Goal: Transaction & Acquisition: Purchase product/service

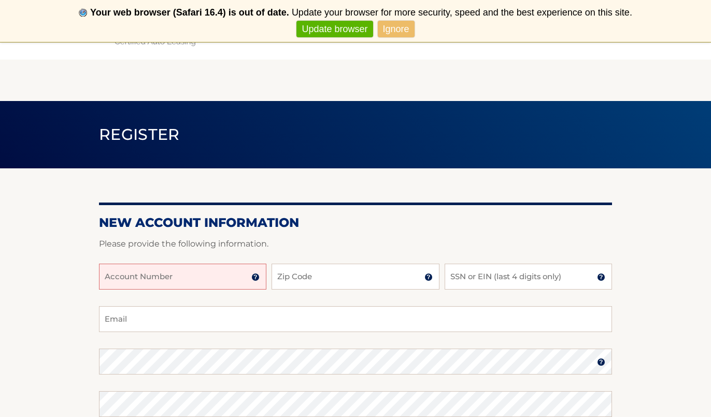
click at [189, 279] on input "Account Number" at bounding box center [182, 277] width 167 height 26
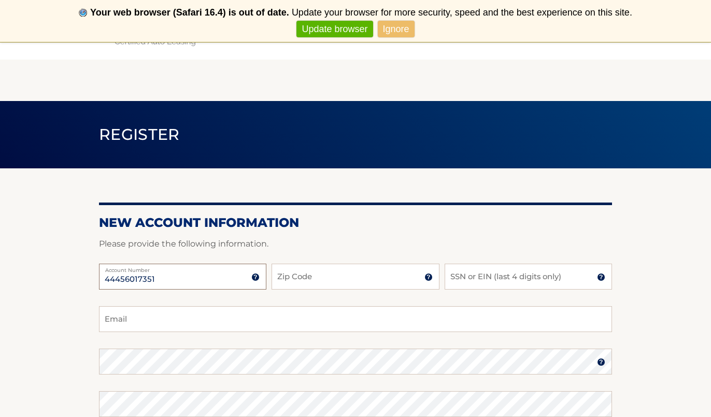
type input "44456017351"
type input "33325"
click at [498, 286] on input "SSN or EIN (last 4 digits only)" at bounding box center [528, 277] width 167 height 26
type input "9567"
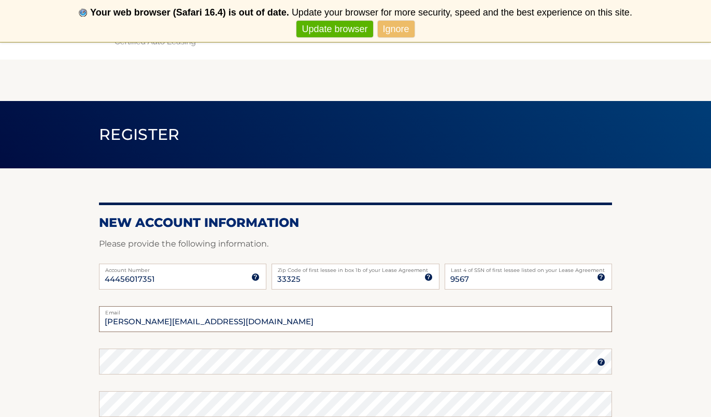
type input "T.Golombiewski@gmail.com"
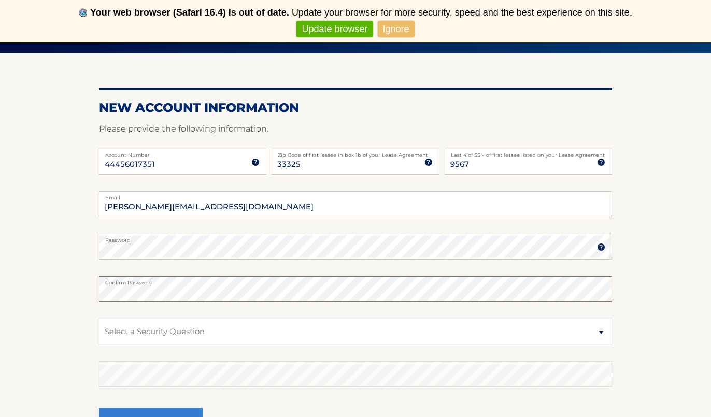
scroll to position [121, 0]
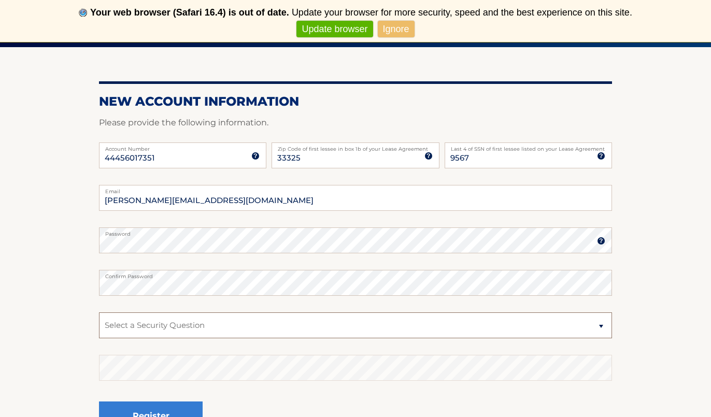
select select "2"
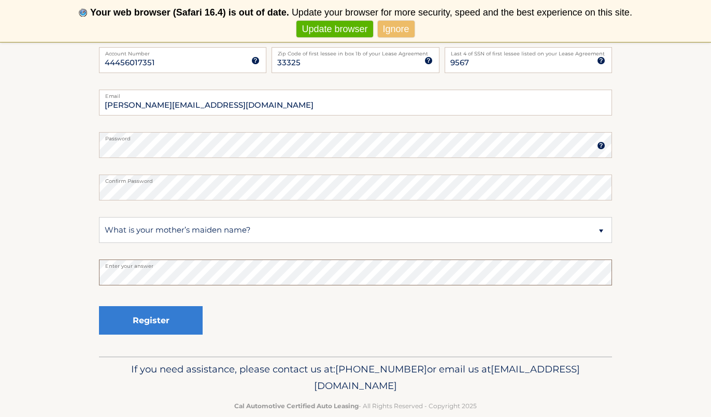
scroll to position [219, 0]
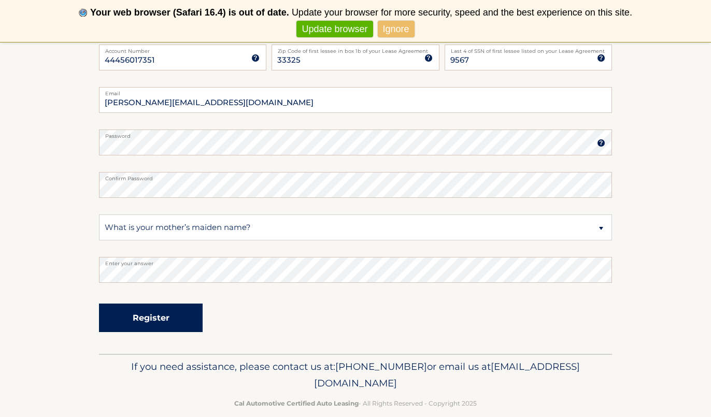
click at [153, 316] on button "Register" at bounding box center [151, 318] width 104 height 29
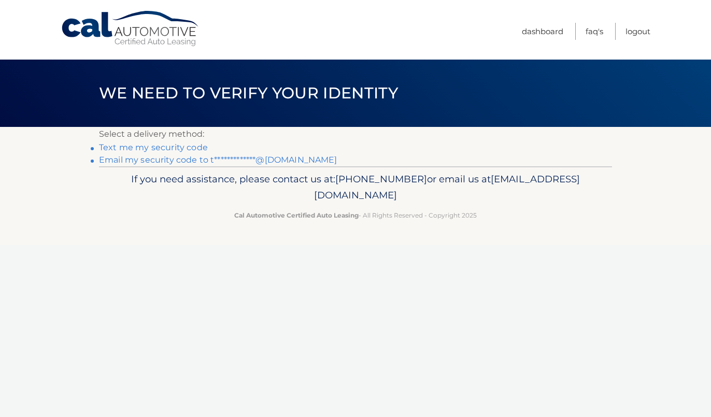
click at [188, 150] on link "Text me my security code" at bounding box center [153, 148] width 109 height 10
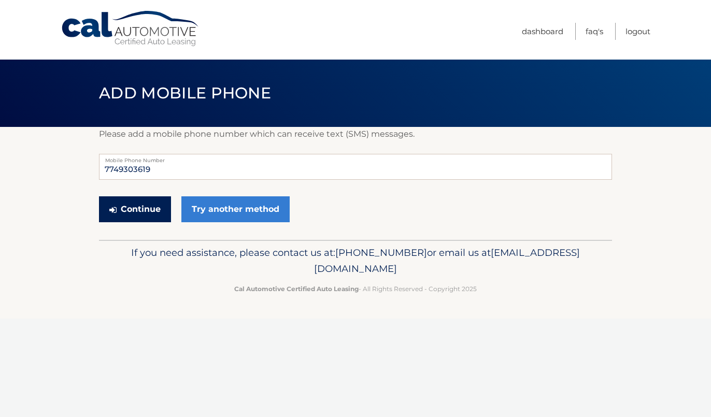
click at [164, 209] on button "Continue" at bounding box center [135, 209] width 72 height 26
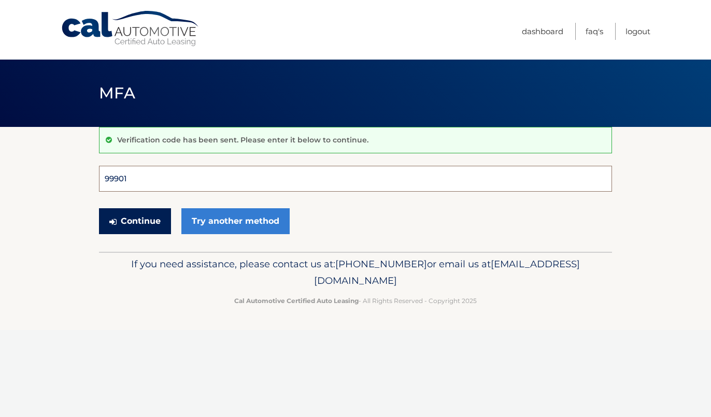
type input "999012"
click at [135, 221] on button "Continue" at bounding box center [135, 221] width 72 height 26
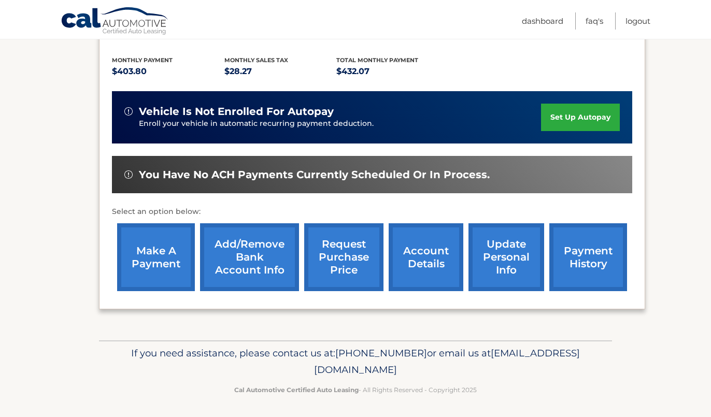
scroll to position [208, 0]
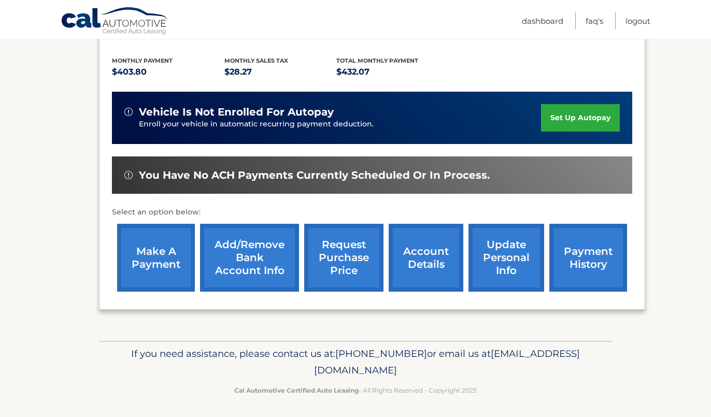
click at [168, 256] on link "make a payment" at bounding box center [156, 258] width 78 height 68
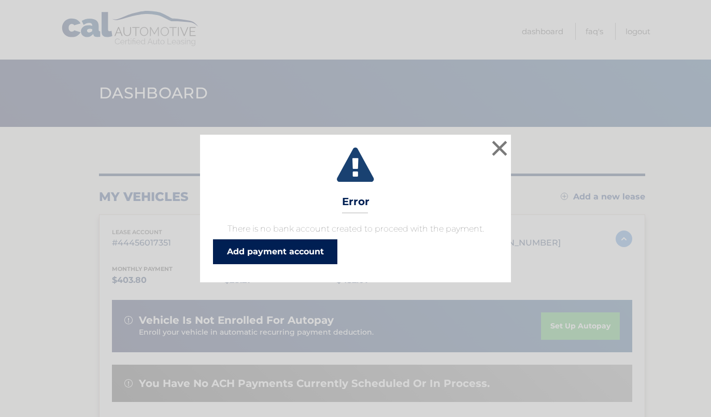
click at [255, 258] on link "Add payment account" at bounding box center [275, 251] width 124 height 25
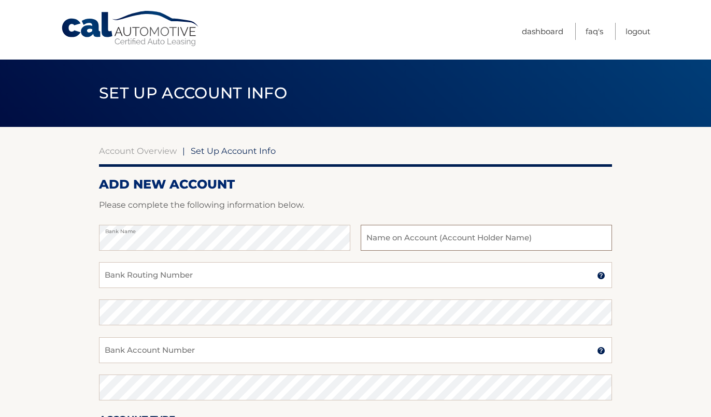
click at [436, 241] on input "text" at bounding box center [486, 238] width 251 height 26
click at [263, 273] on input "Bank Routing Number" at bounding box center [355, 275] width 513 height 26
click at [270, 278] on input "394002162089" at bounding box center [355, 275] width 513 height 26
type input "3"
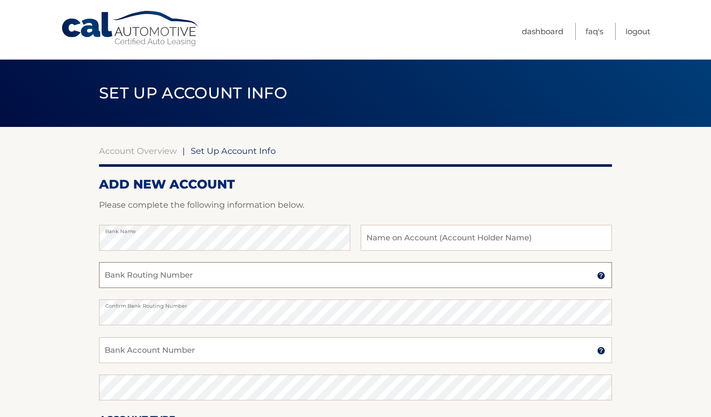
click at [218, 277] on input "Bank Routing Number" at bounding box center [355, 275] width 513 height 26
type input "011500010"
click at [211, 354] on input "Bank Account Number" at bounding box center [355, 350] width 513 height 26
type input "394002162089"
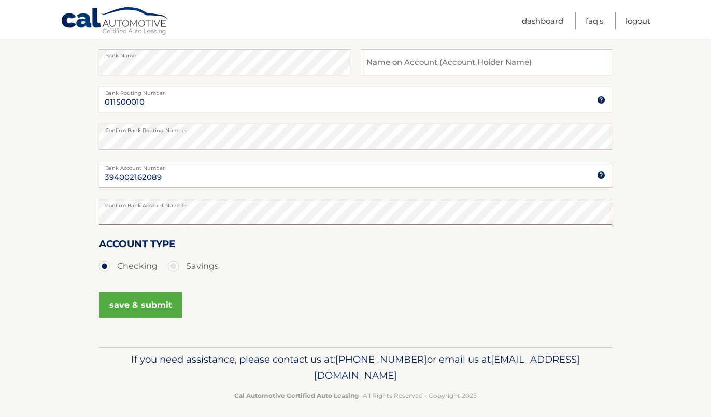
scroll to position [173, 0]
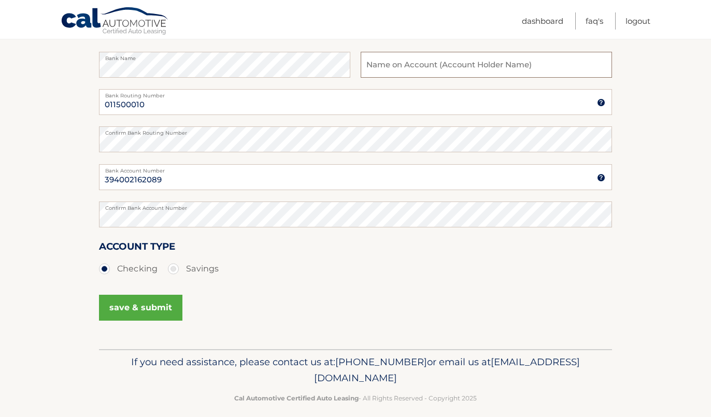
click at [425, 68] on input "text" at bounding box center [486, 65] width 251 height 26
type input "Taylor Golombiewski"
click at [153, 309] on button "save & submit" at bounding box center [140, 308] width 83 height 26
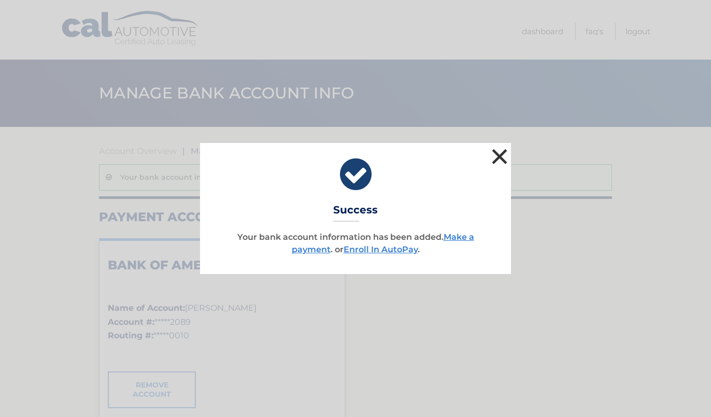
click at [503, 152] on button "×" at bounding box center [499, 156] width 21 height 21
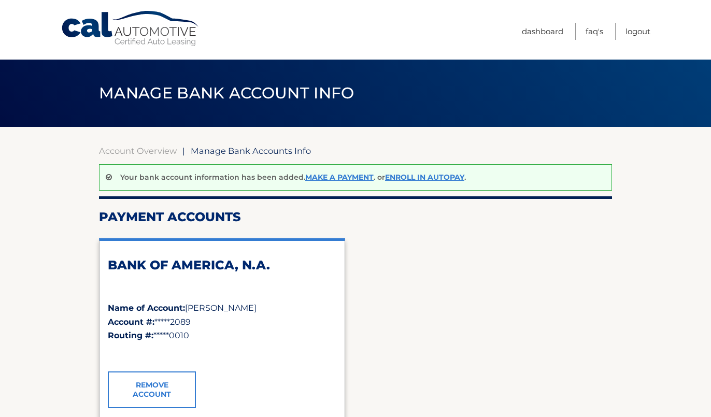
click at [519, 33] on nav "Menu Dashboard FAQ's Logout" at bounding box center [430, 30] width 442 height 60
click at [523, 30] on link "Dashboard" at bounding box center [542, 31] width 41 height 17
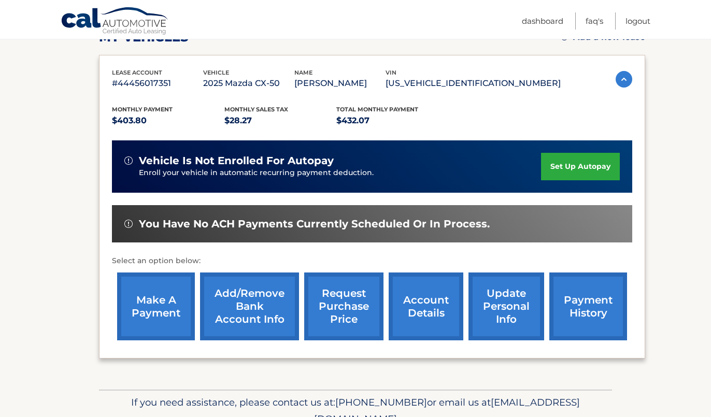
scroll to position [158, 0]
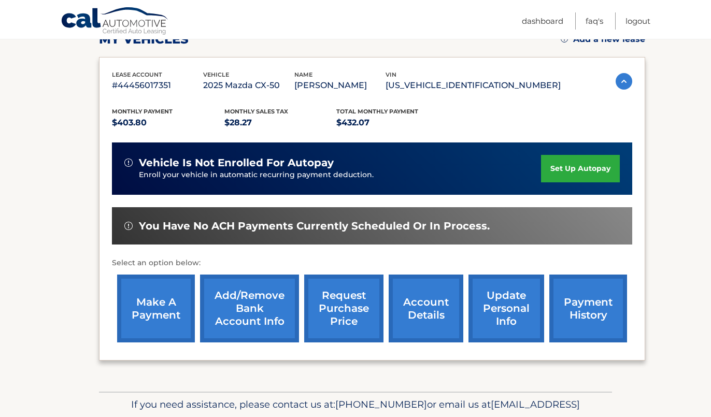
click at [161, 300] on link "make a payment" at bounding box center [156, 309] width 78 height 68
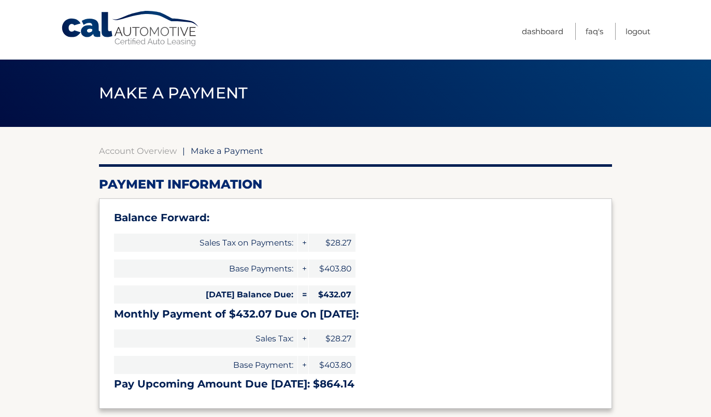
select select "NmU4NmQ5NTUtMjZjZS00NDJkLTk3YzUtYmQ3OTU4YTI3NDc3"
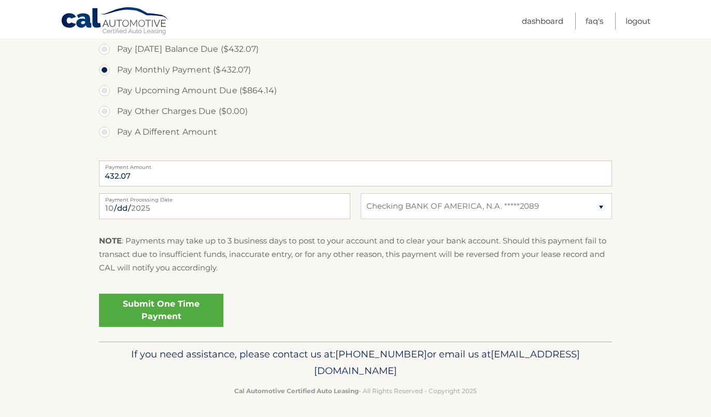
scroll to position [390, 0]
click at [173, 311] on link "Submit One Time Payment" at bounding box center [161, 310] width 124 height 33
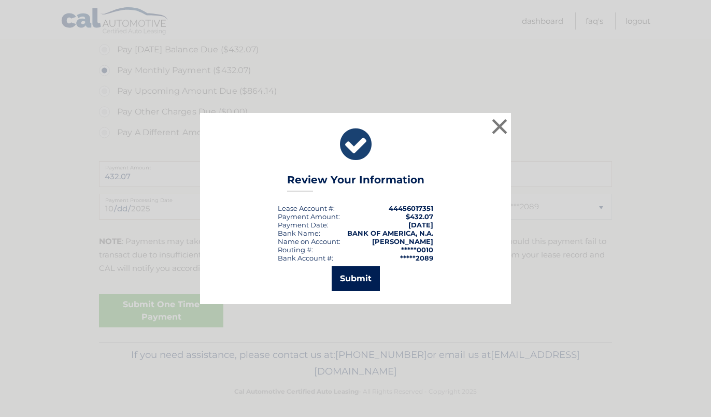
click at [361, 270] on button "Submit" at bounding box center [356, 278] width 48 height 25
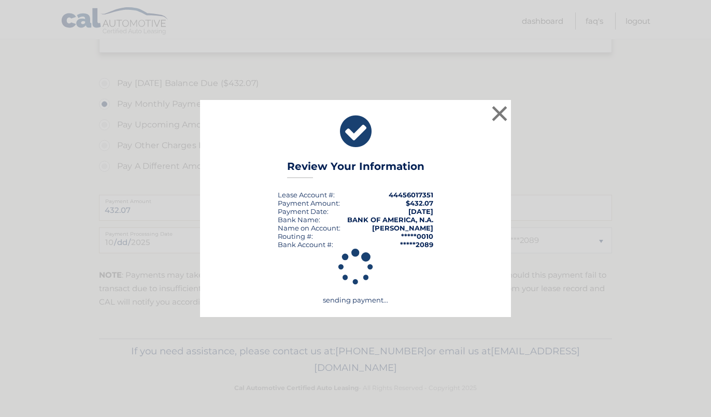
scroll to position [352, 0]
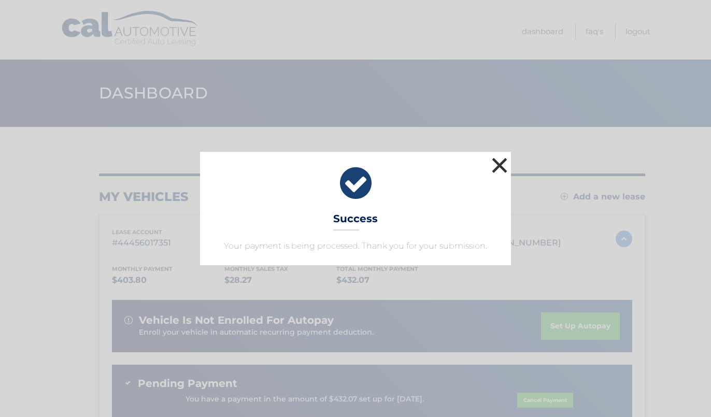
click at [502, 167] on button "×" at bounding box center [499, 165] width 21 height 21
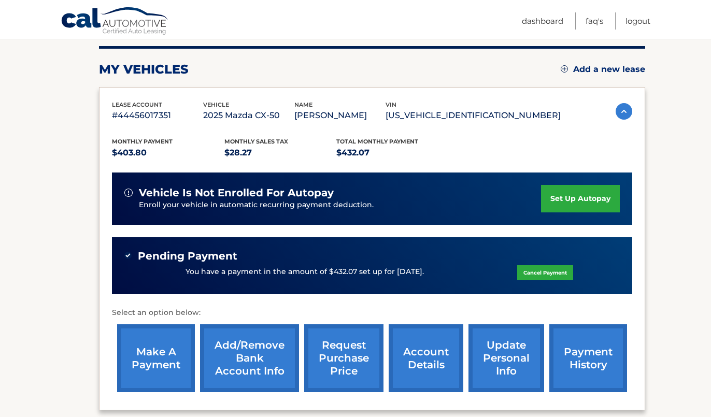
scroll to position [126, 0]
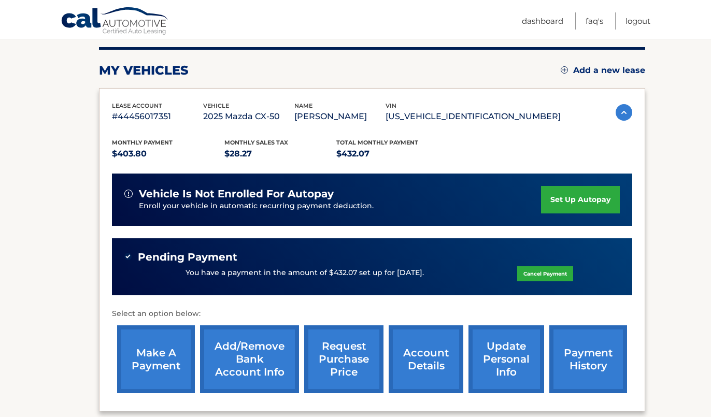
click at [584, 360] on link "payment history" at bounding box center [588, 360] width 78 height 68
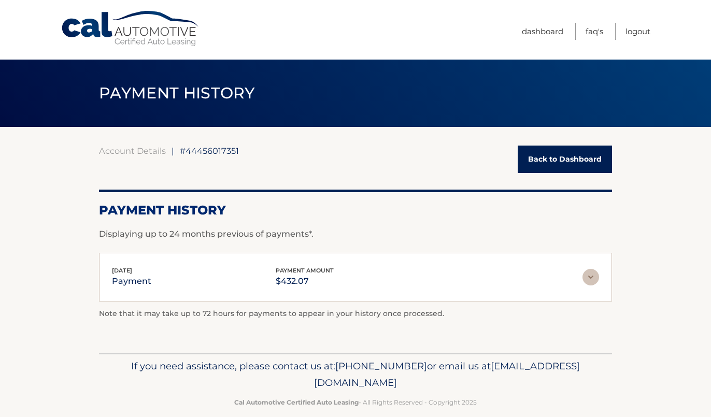
click at [581, 162] on link "Back to Dashboard" at bounding box center [565, 159] width 94 height 27
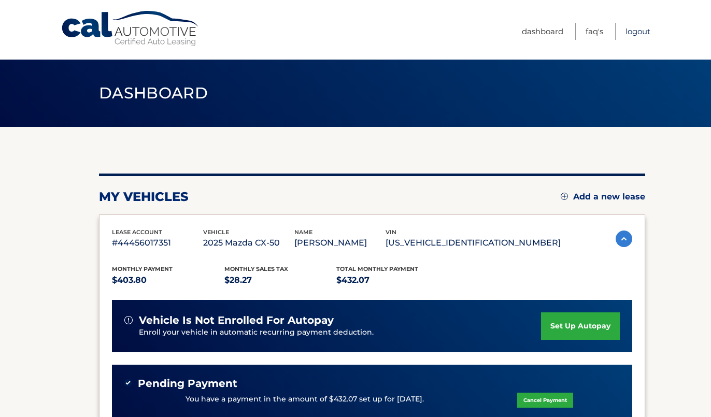
click at [634, 35] on link "Logout" at bounding box center [638, 31] width 25 height 17
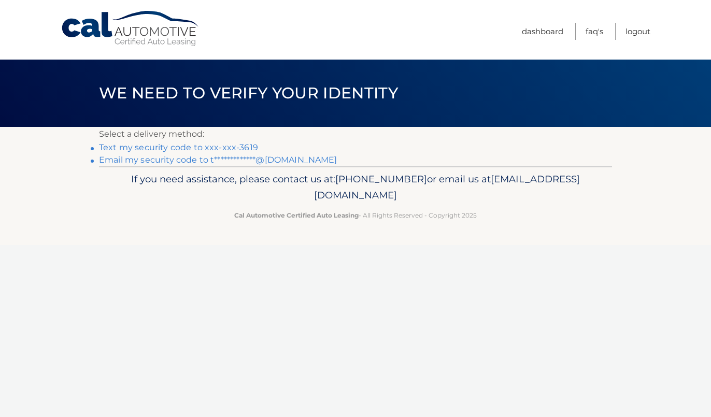
click at [189, 147] on link "Text my security code to xxx-xxx-3619" at bounding box center [178, 148] width 159 height 10
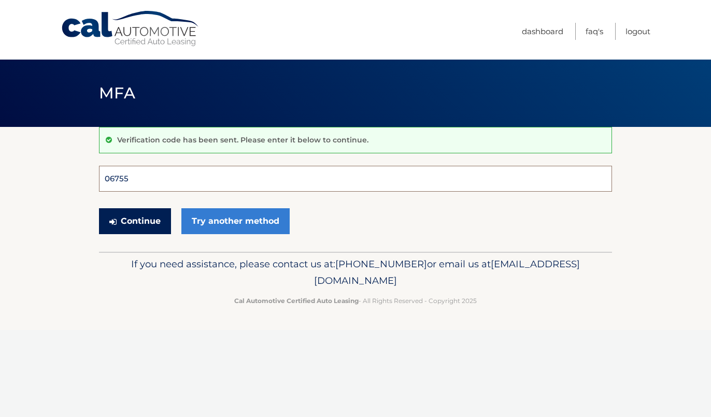
type input "067557"
click at [135, 221] on button "Continue" at bounding box center [135, 221] width 72 height 26
click at [140, 234] on div "Continue Try another method" at bounding box center [355, 221] width 513 height 35
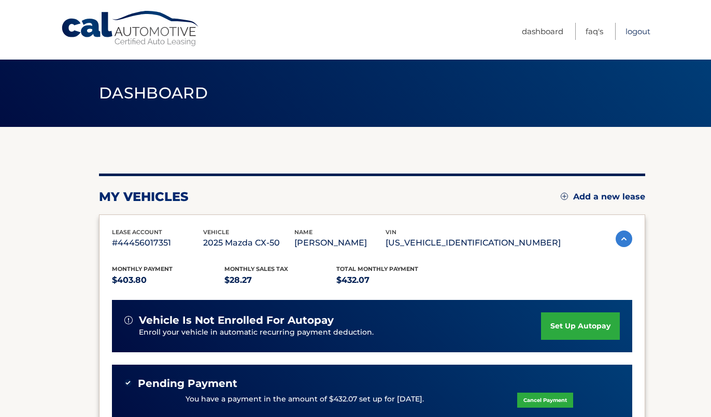
click at [636, 34] on link "Logout" at bounding box center [638, 31] width 25 height 17
